Goal: Task Accomplishment & Management: Manage account settings

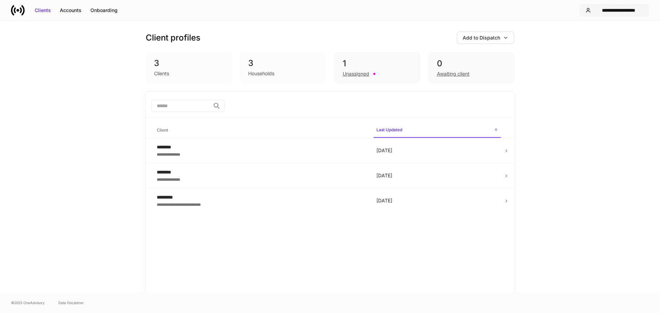
click at [616, 13] on div "**********" at bounding box center [618, 10] width 49 height 7
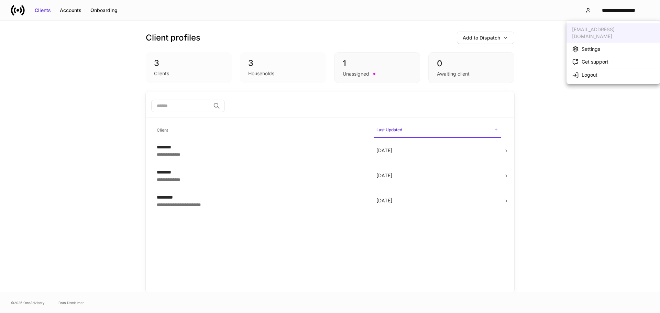
click at [592, 46] on div "Settings" at bounding box center [591, 49] width 19 height 7
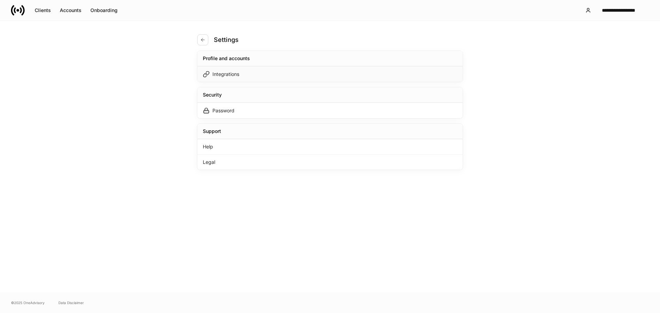
click at [228, 75] on div "Integrations" at bounding box center [225, 74] width 27 height 7
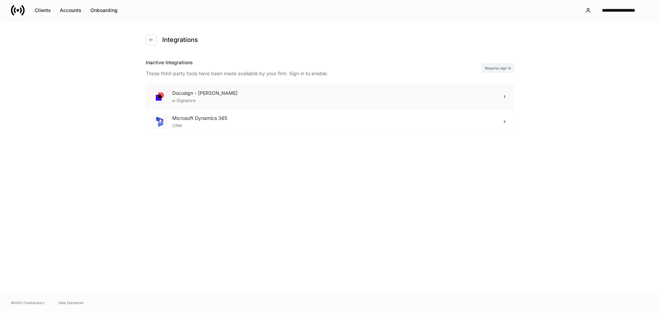
click at [478, 90] on div "Docusign - [PERSON_NAME] e-Signature" at bounding box center [330, 96] width 368 height 25
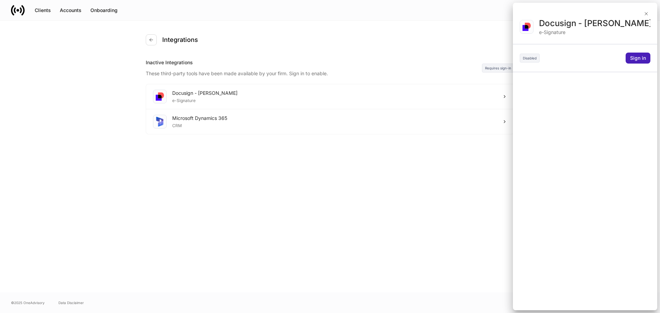
click at [627, 62] on button "Sign in" at bounding box center [637, 58] width 25 height 11
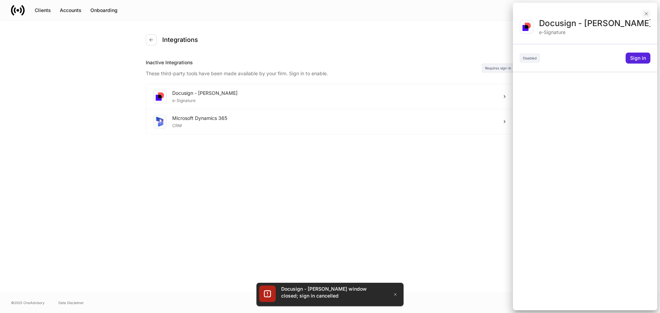
click at [645, 14] on icon "button" at bounding box center [645, 13] width 5 height 5
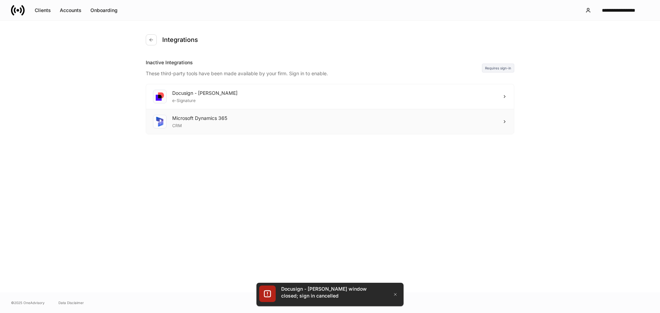
click at [230, 120] on div "Microsoft Dynamics 365 CRM" at bounding box center [330, 121] width 368 height 25
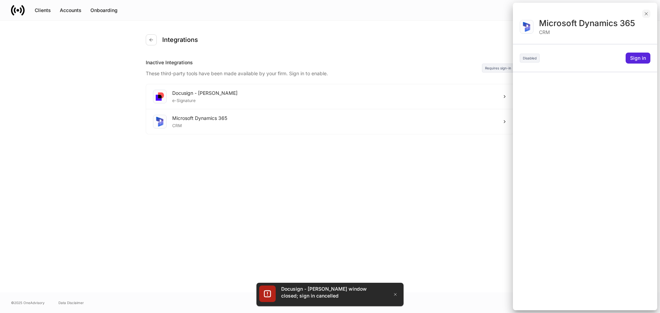
click at [649, 11] on icon "button" at bounding box center [645, 13] width 5 height 5
